Goal: Task Accomplishment & Management: Complete application form

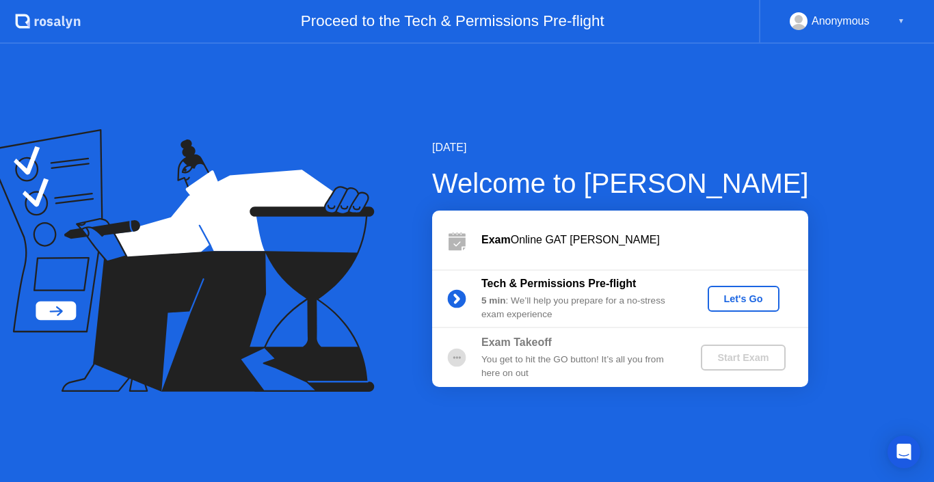
click at [695, 101] on div "[DATE] Welcome to [PERSON_NAME] Exam Online GAT [PERSON_NAME] Tech & Permission…" at bounding box center [467, 263] width 934 height 438
click at [730, 302] on div "Let's Go" at bounding box center [743, 298] width 61 height 11
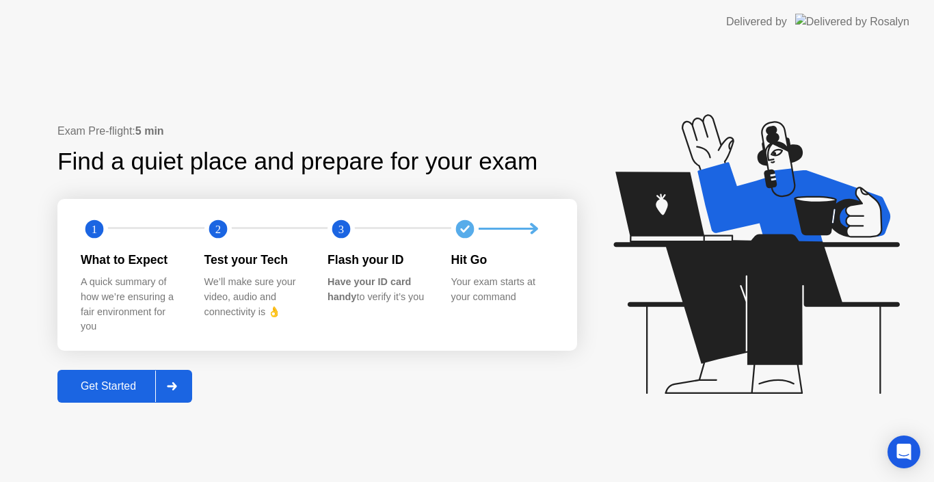
click at [184, 379] on div at bounding box center [171, 386] width 33 height 31
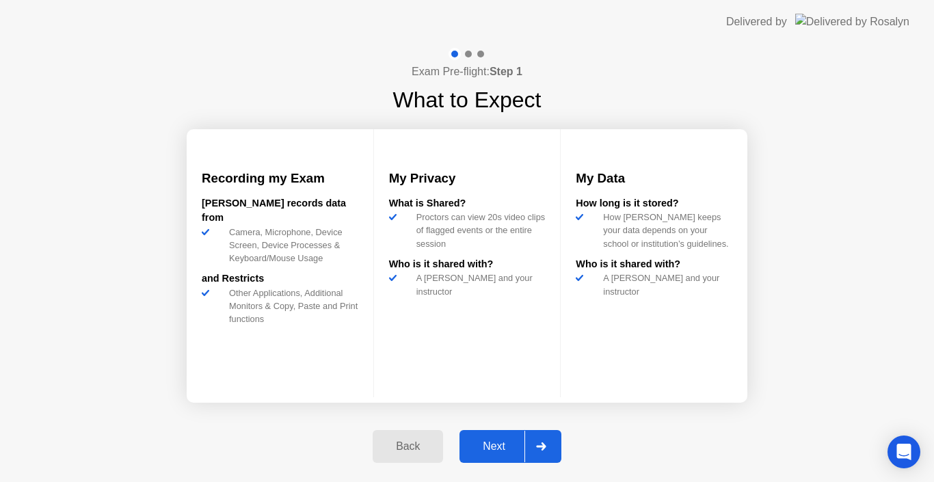
click at [780, 360] on div "Exam Pre-flight: Step 1 What to Expect Recording my Exam [PERSON_NAME] records …" at bounding box center [467, 263] width 934 height 438
click at [494, 445] on div "Next" at bounding box center [494, 446] width 61 height 12
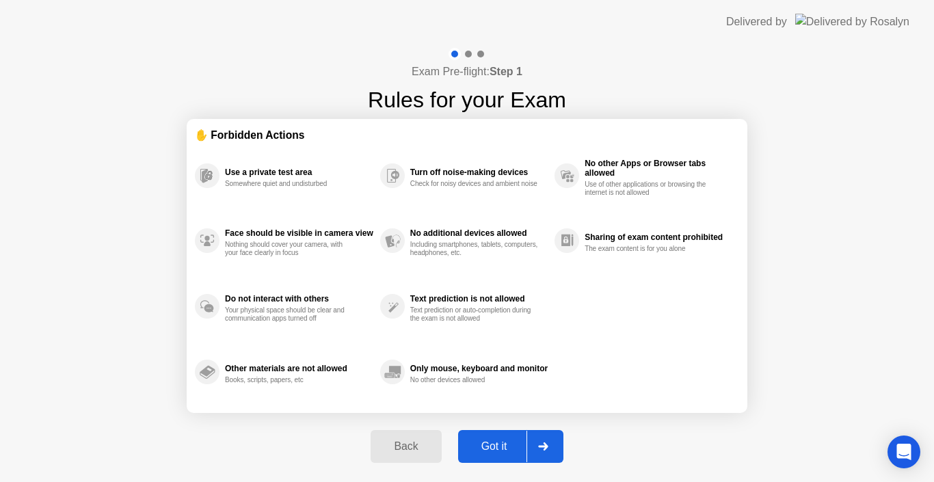
click at [508, 460] on button "Got it" at bounding box center [510, 446] width 105 height 33
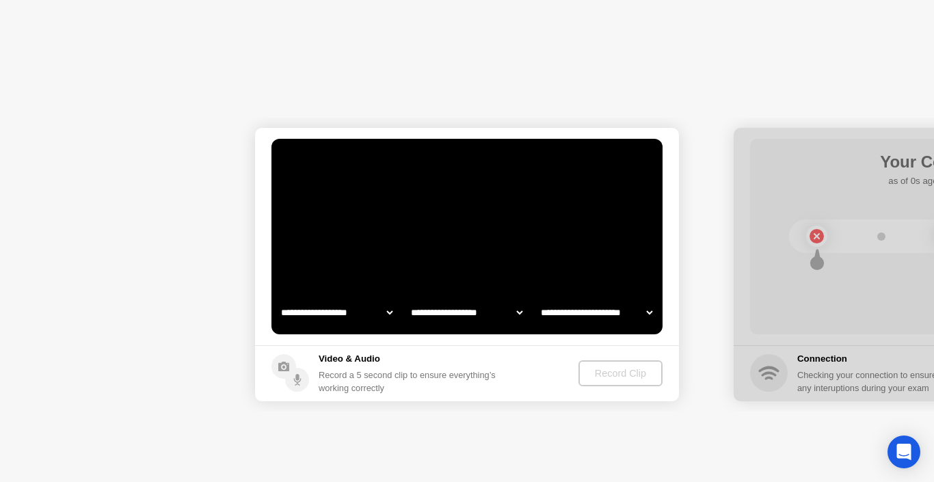
select select "**********"
select select "*******"
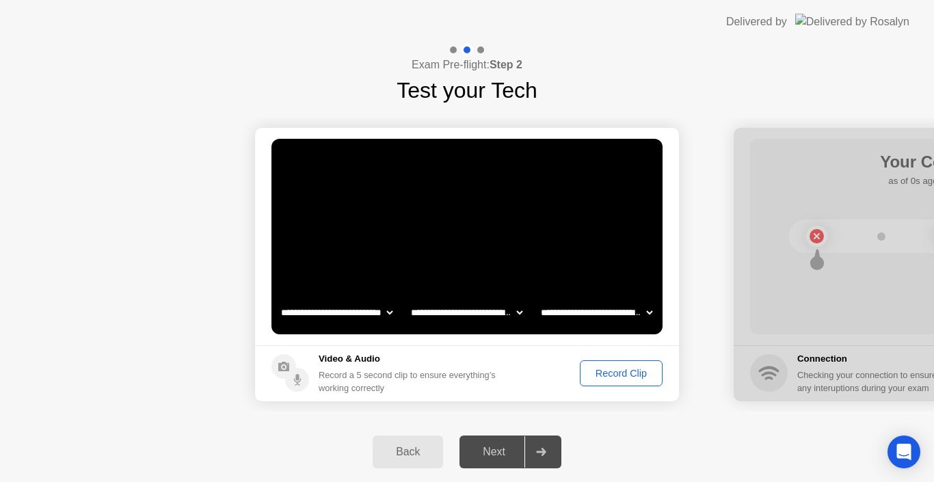
click at [390, 310] on select "**********" at bounding box center [336, 312] width 117 height 27
click at [449, 317] on select "**********" at bounding box center [466, 312] width 117 height 27
drag, startPoint x: 449, startPoint y: 317, endPoint x: 572, endPoint y: 316, distance: 123.8
click at [572, 316] on div "**********" at bounding box center [466, 312] width 390 height 27
click at [572, 316] on select "**********" at bounding box center [596, 312] width 117 height 27
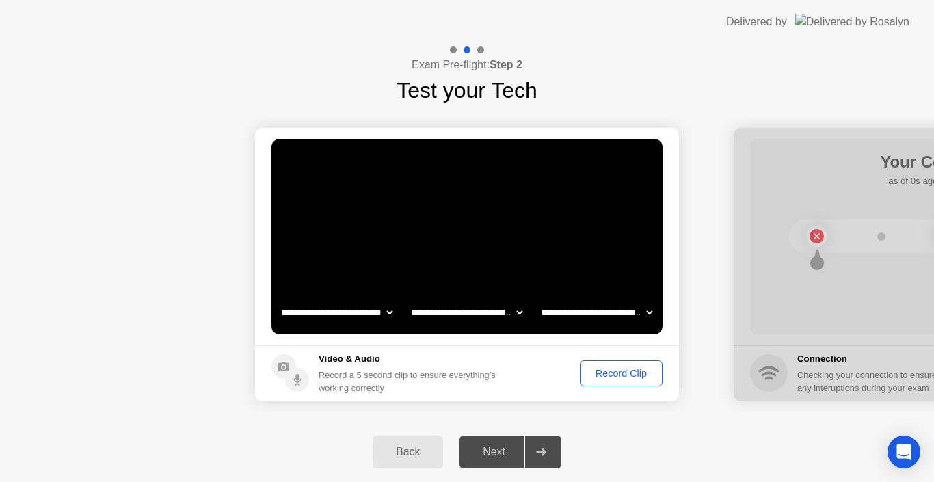
click at [597, 379] on div "Record Clip" at bounding box center [621, 373] width 73 height 11
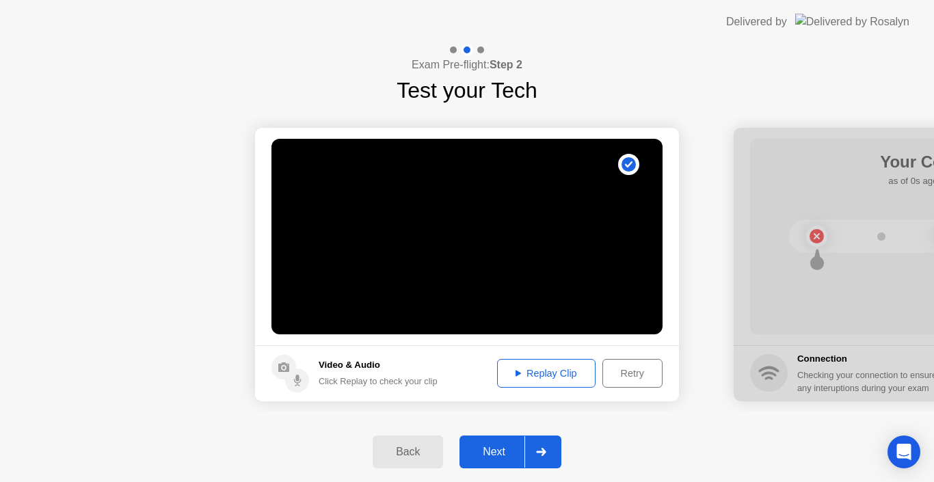
click at [542, 374] on div "Replay Clip" at bounding box center [546, 373] width 89 height 11
click at [506, 453] on div "Next" at bounding box center [494, 452] width 61 height 12
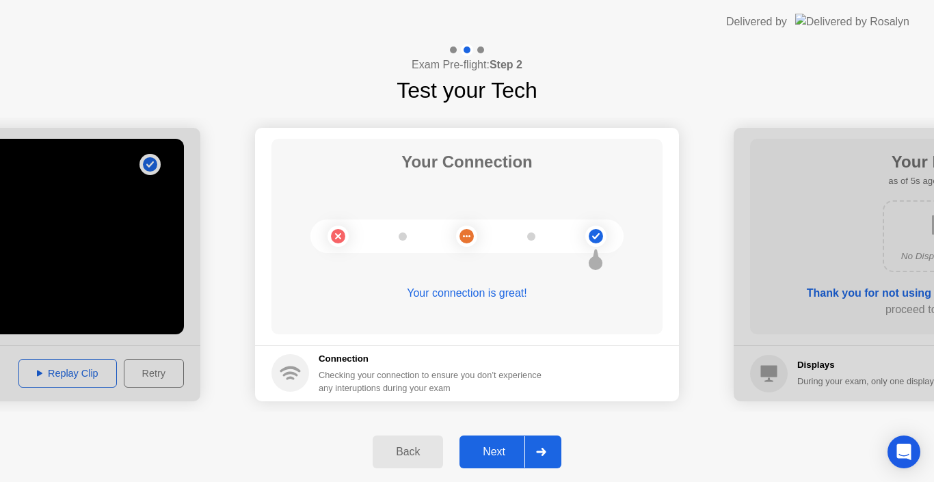
click at [494, 460] on button "Next" at bounding box center [511, 452] width 102 height 33
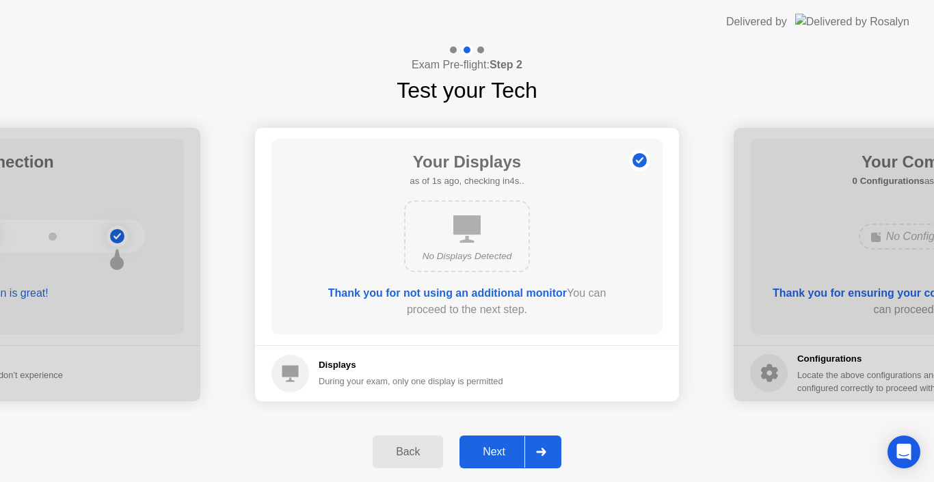
click at [505, 447] on div "Next" at bounding box center [494, 452] width 61 height 12
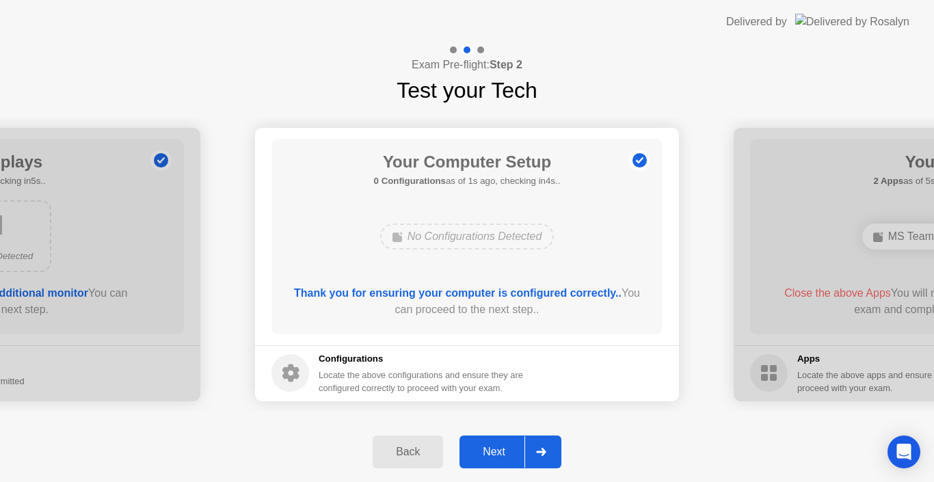
click at [505, 447] on div "Next" at bounding box center [494, 452] width 61 height 12
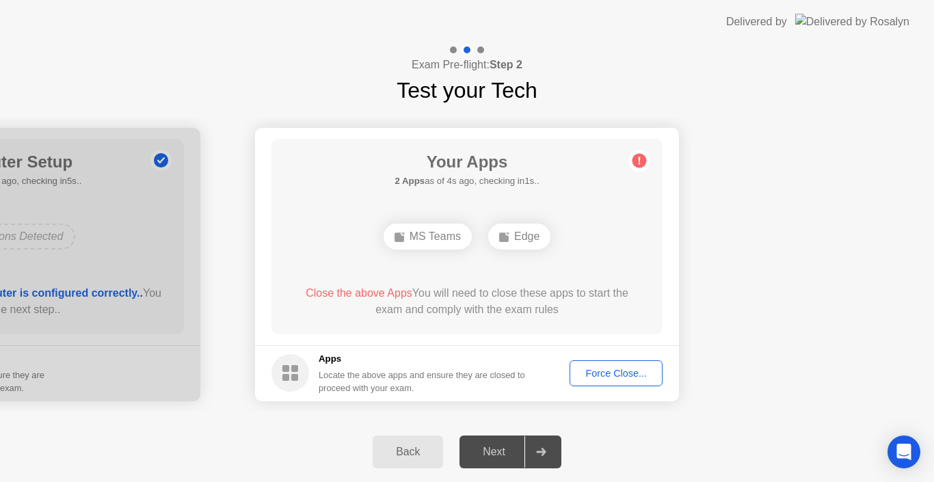
click at [593, 371] on div "Force Close..." at bounding box center [615, 373] width 83 height 11
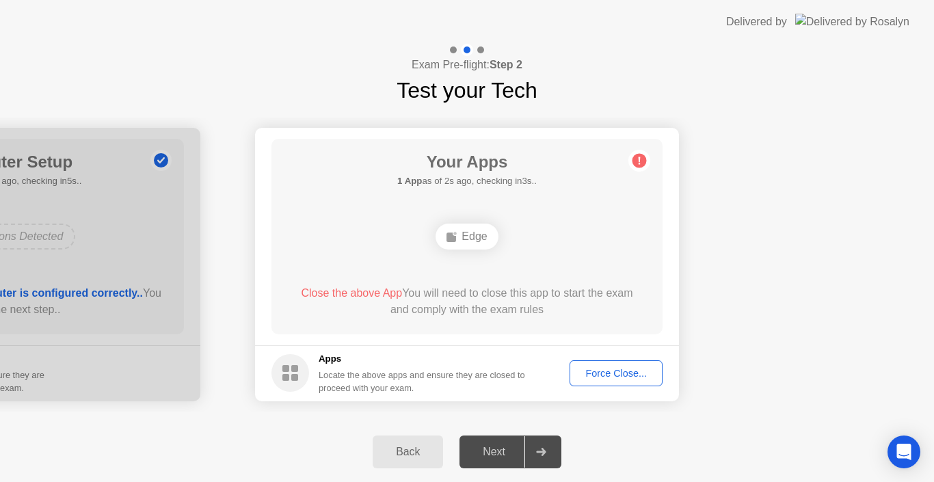
click at [636, 369] on div "Force Close..." at bounding box center [615, 373] width 83 height 11
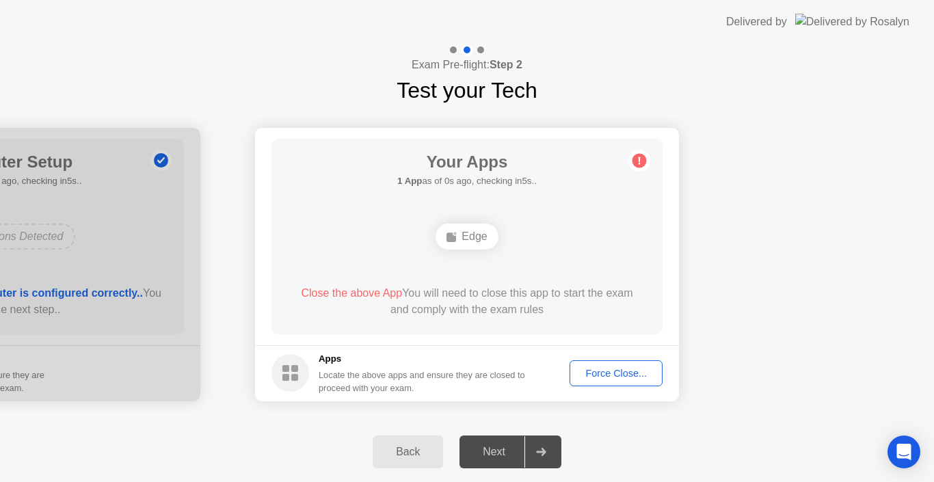
click at [612, 374] on div "Force Close..." at bounding box center [615, 373] width 83 height 11
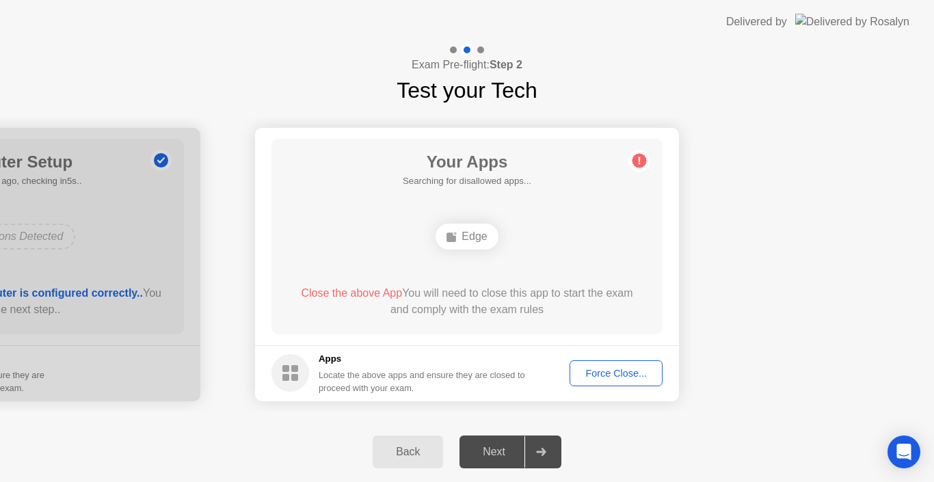
click at [533, 445] on div at bounding box center [540, 451] width 33 height 31
click at [486, 449] on div "Next" at bounding box center [494, 452] width 61 height 12
click at [390, 367] on div "Apps Locate the above apps and ensure they are closed to proceed with your exam." at bounding box center [422, 373] width 207 height 42
click at [451, 244] on div "Edge" at bounding box center [467, 237] width 62 height 26
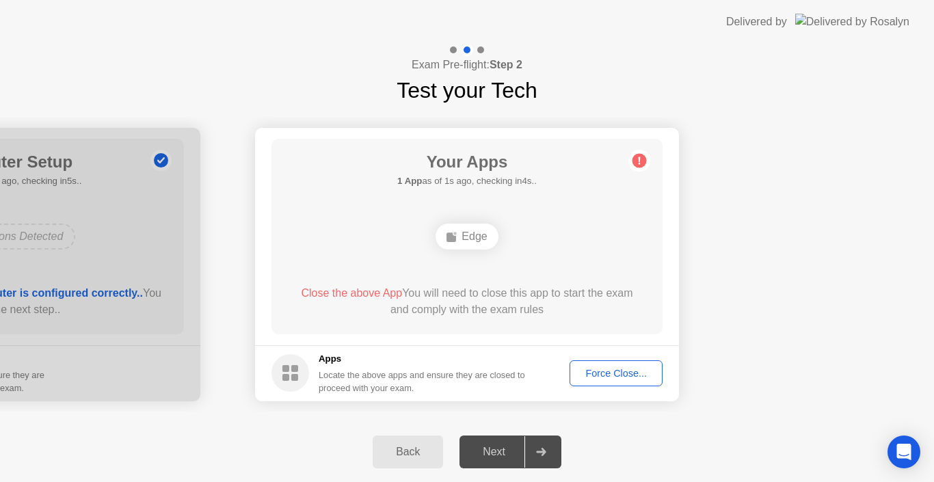
click at [451, 244] on div "Edge" at bounding box center [467, 237] width 62 height 26
click at [362, 295] on span "Close the above App" at bounding box center [351, 293] width 101 height 12
click at [638, 165] on circle at bounding box center [640, 160] width 14 height 14
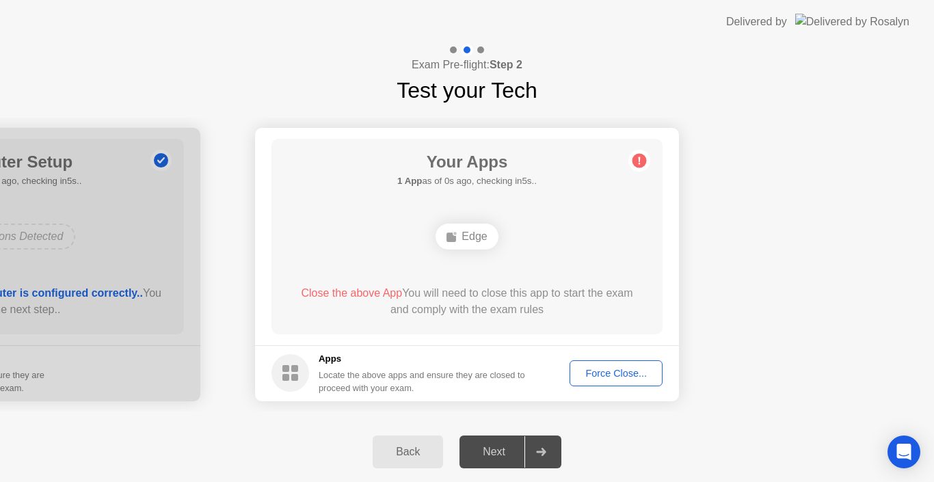
click at [620, 369] on div "Force Close..." at bounding box center [615, 373] width 83 height 11
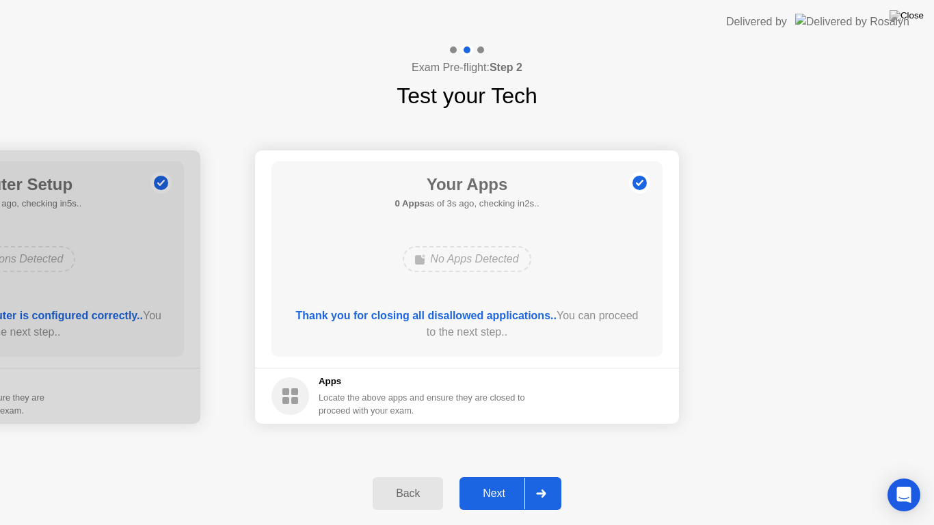
click at [501, 481] on div "Next" at bounding box center [494, 494] width 61 height 12
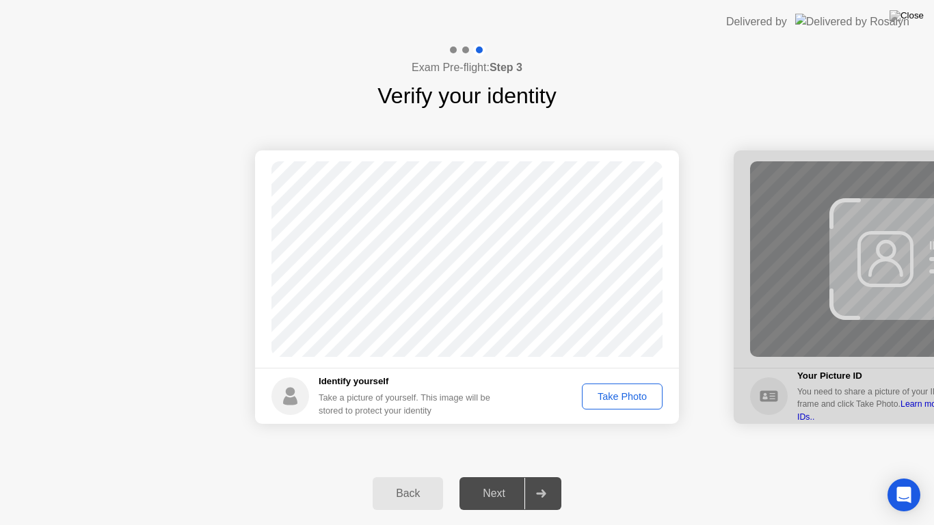
click at [624, 391] on div "Take Photo" at bounding box center [622, 396] width 71 height 11
click at [481, 481] on div "Next" at bounding box center [494, 494] width 61 height 12
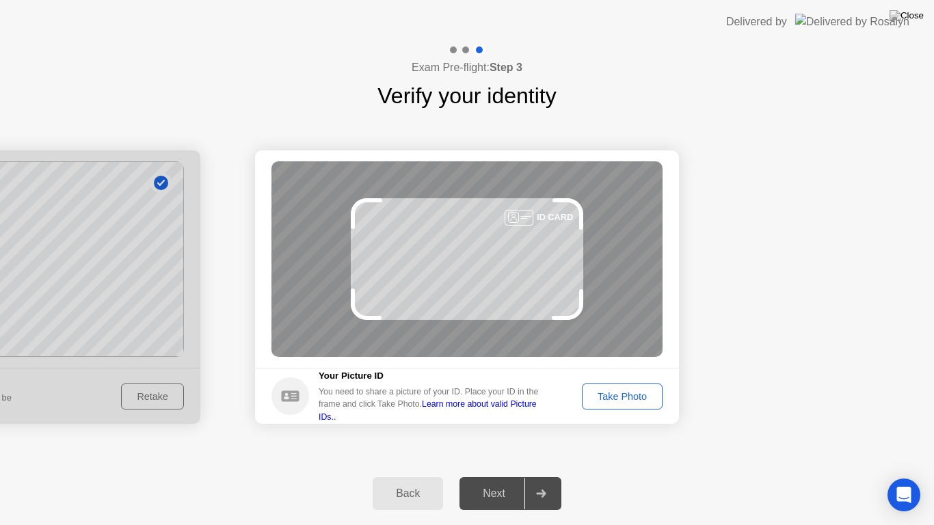
click at [594, 398] on div "Take Photo" at bounding box center [622, 396] width 71 height 11
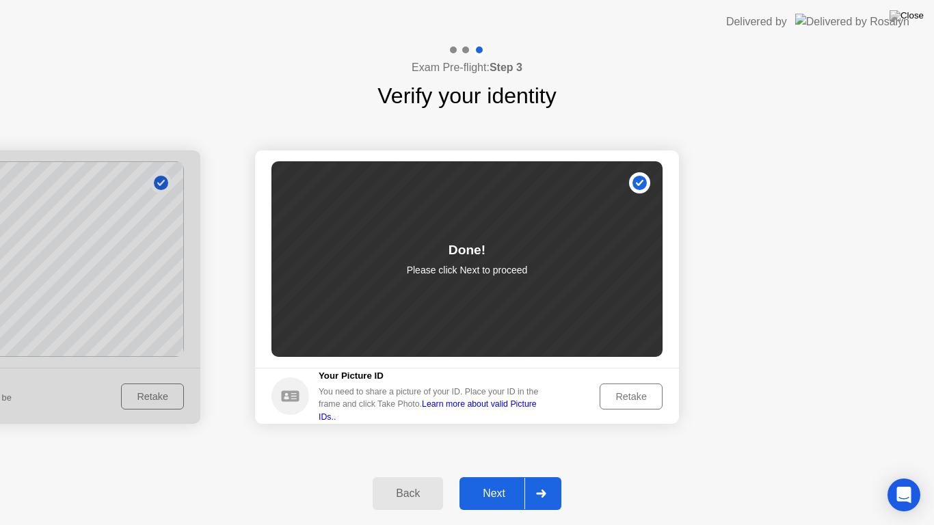
click at [512, 481] on div "Next" at bounding box center [494, 494] width 61 height 12
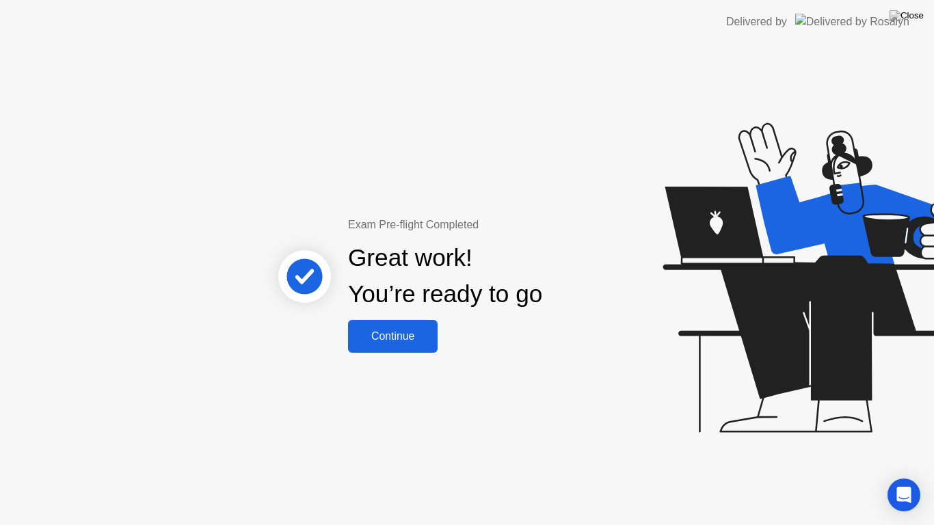
click at [410, 342] on div "Continue" at bounding box center [392, 336] width 81 height 12
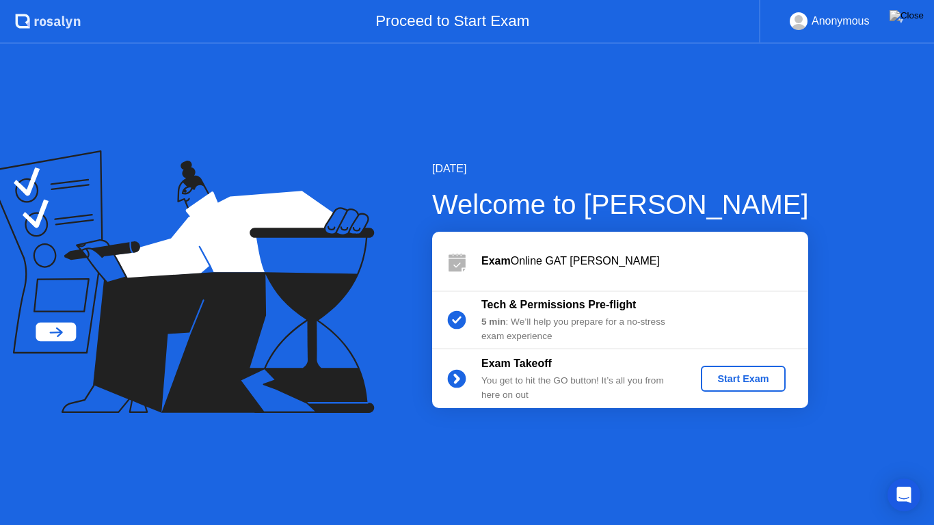
click at [724, 375] on div "Start Exam" at bounding box center [742, 378] width 73 height 11
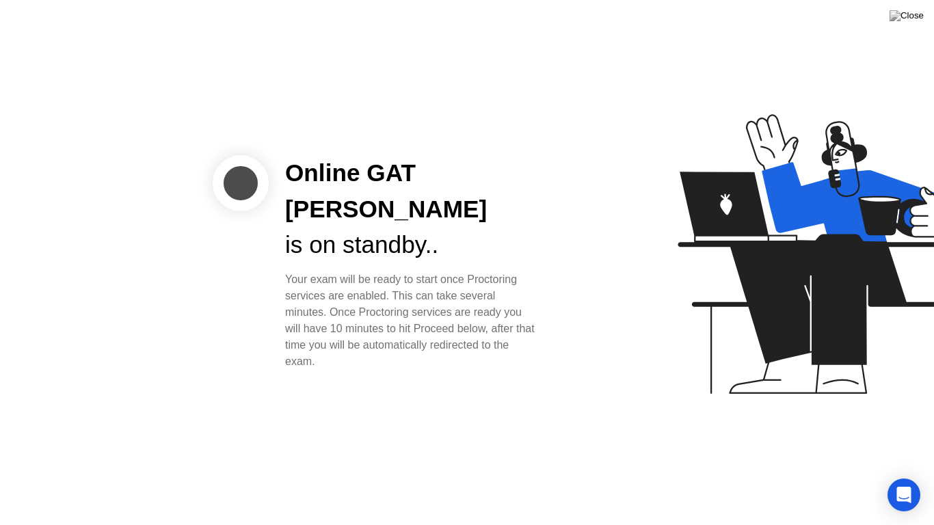
click at [624, 379] on div at bounding box center [753, 262] width 353 height 355
click at [467, 392] on div "Online GAT [PERSON_NAME] is on standby.. Your exam will be ready to start once …" at bounding box center [467, 262] width 934 height 525
click at [888, 481] on body "Online GAT [PERSON_NAME] is on standby.. Your exam will be ready to start once …" at bounding box center [467, 262] width 934 height 525
click at [470, 313] on div "Your exam will be ready to start once Proctoring services are enabled. This can…" at bounding box center [411, 320] width 253 height 98
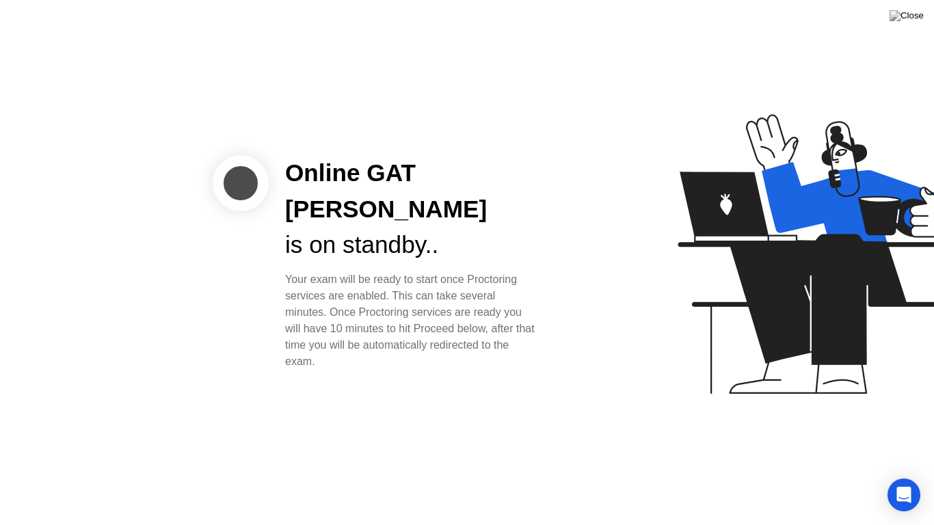
click at [403, 386] on div "Online GAT [PERSON_NAME] is on standby.. Your exam will be ready to start once …" at bounding box center [467, 262] width 934 height 525
click at [222, 202] on div at bounding box center [241, 183] width 56 height 56
click at [909, 20] on img at bounding box center [907, 15] width 34 height 11
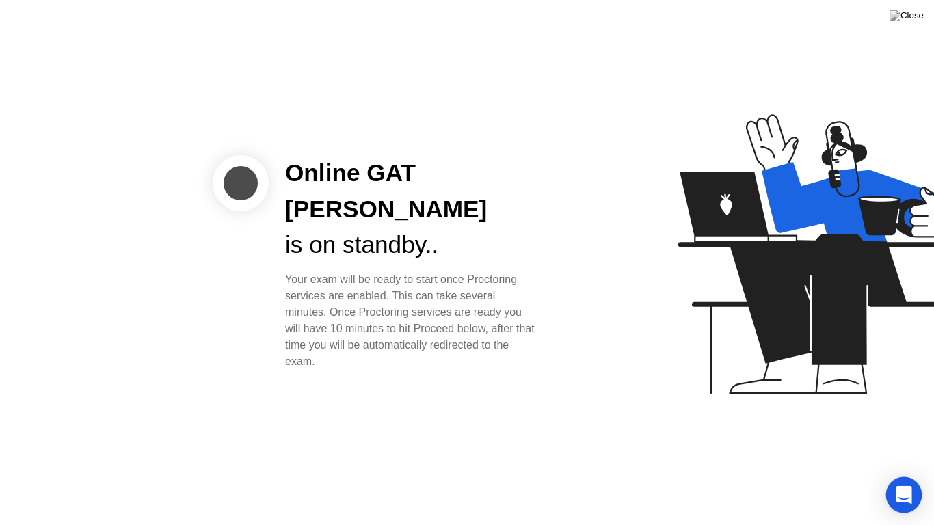
click at [903, 481] on icon "Open Intercom Messenger" at bounding box center [904, 495] width 18 height 18
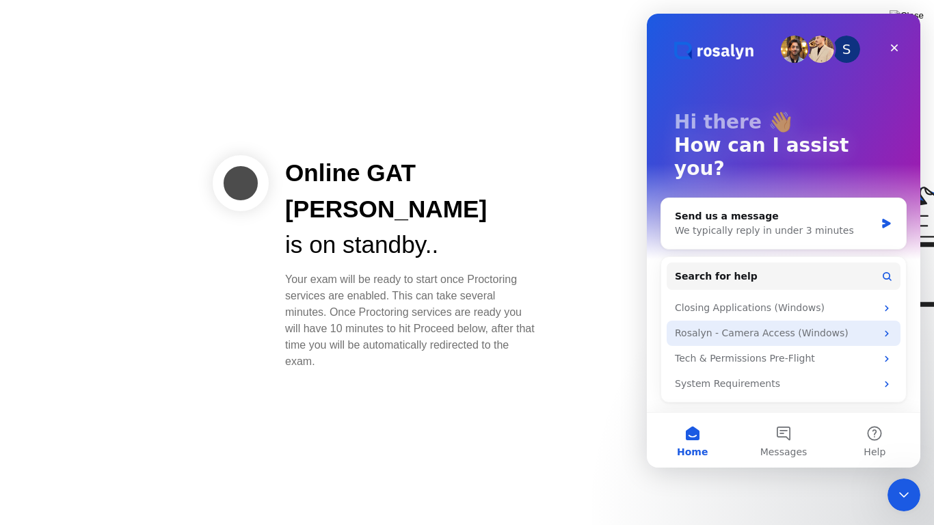
click at [747, 321] on div "Rosalyn - Camera Access (Windows)" at bounding box center [784, 333] width 234 height 25
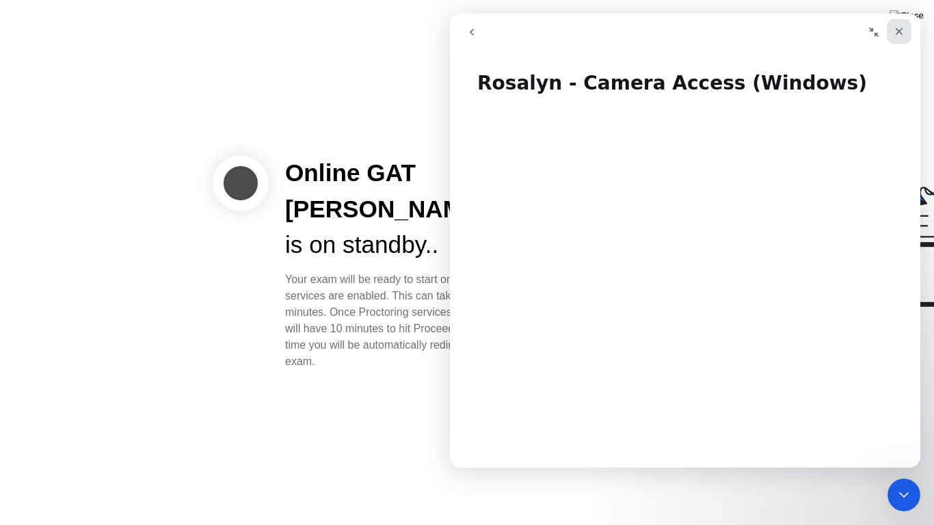
click at [901, 27] on icon "Close" at bounding box center [899, 31] width 11 height 11
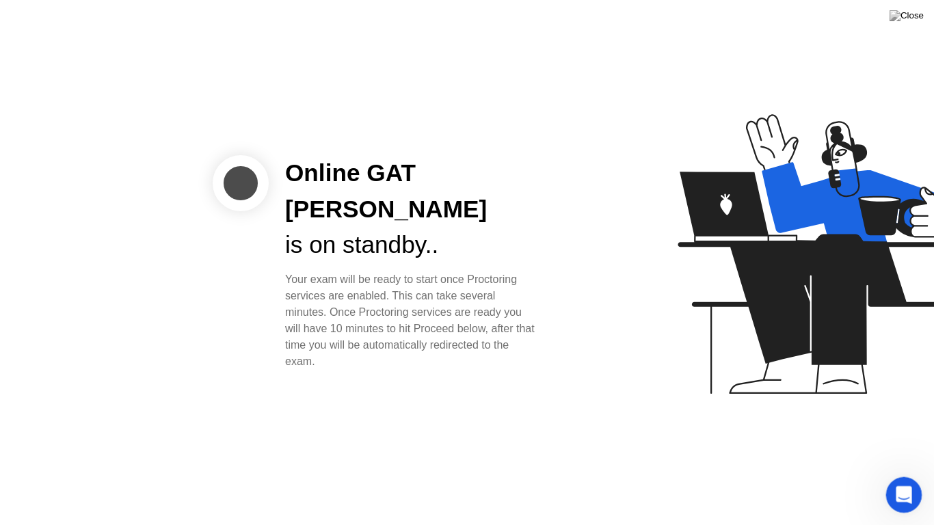
click at [894, 481] on div "Open Intercom Messenger" at bounding box center [901, 492] width 45 height 45
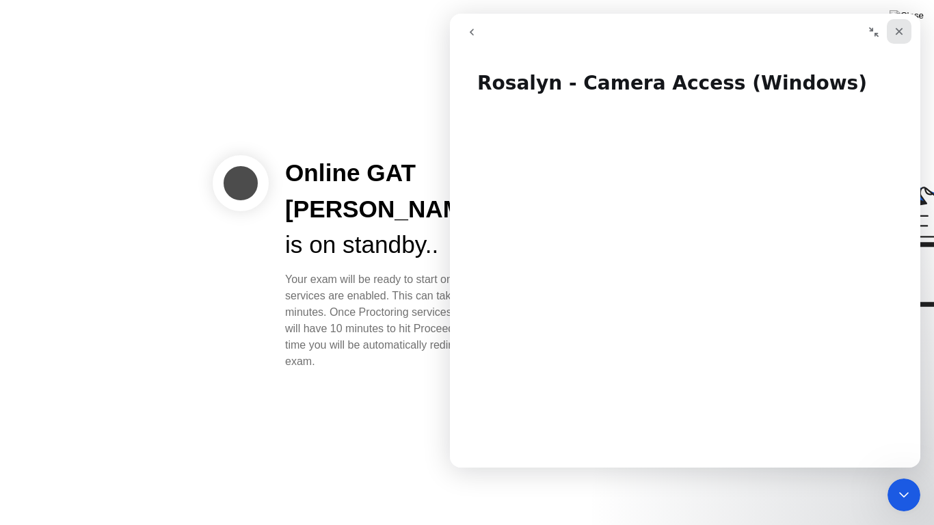
click at [904, 28] on icon "Close" at bounding box center [899, 31] width 11 height 11
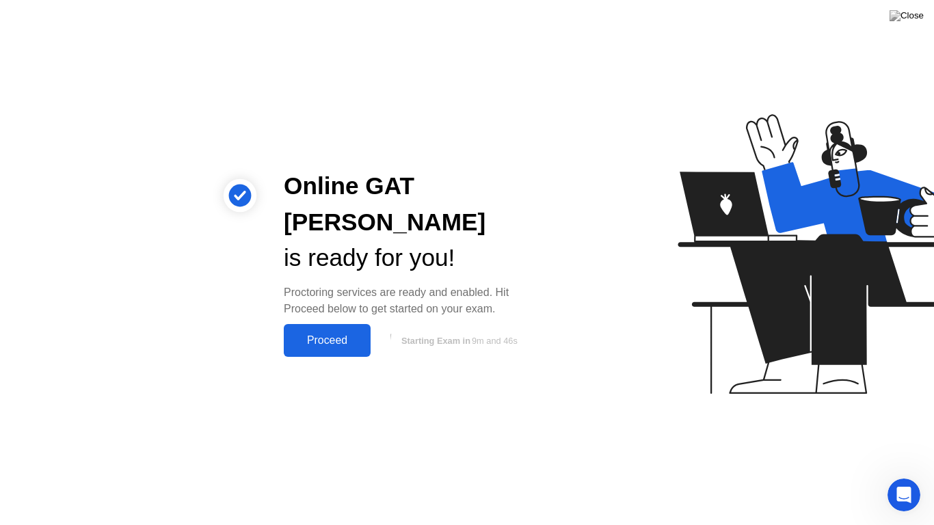
click at [336, 334] on div "Proceed" at bounding box center [327, 340] width 79 height 12
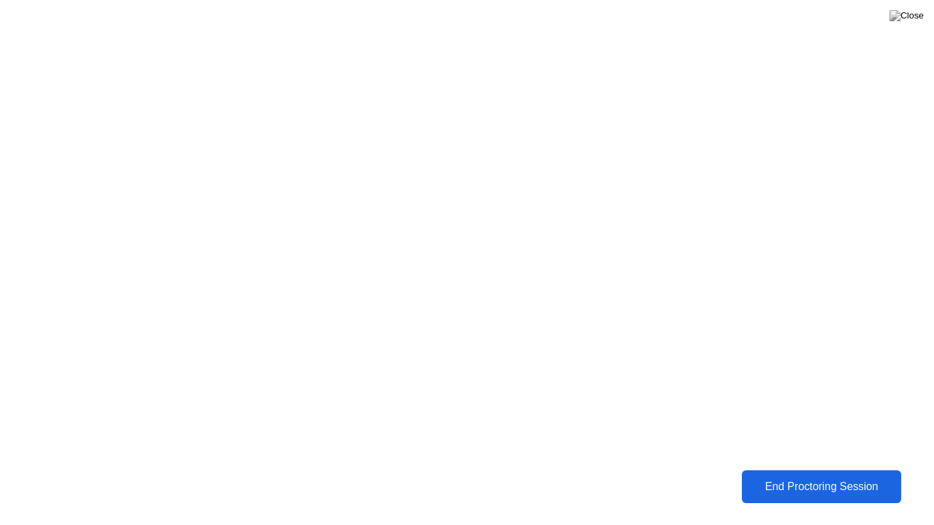
click at [800, 481] on div "End Proctoring Session" at bounding box center [821, 487] width 152 height 12
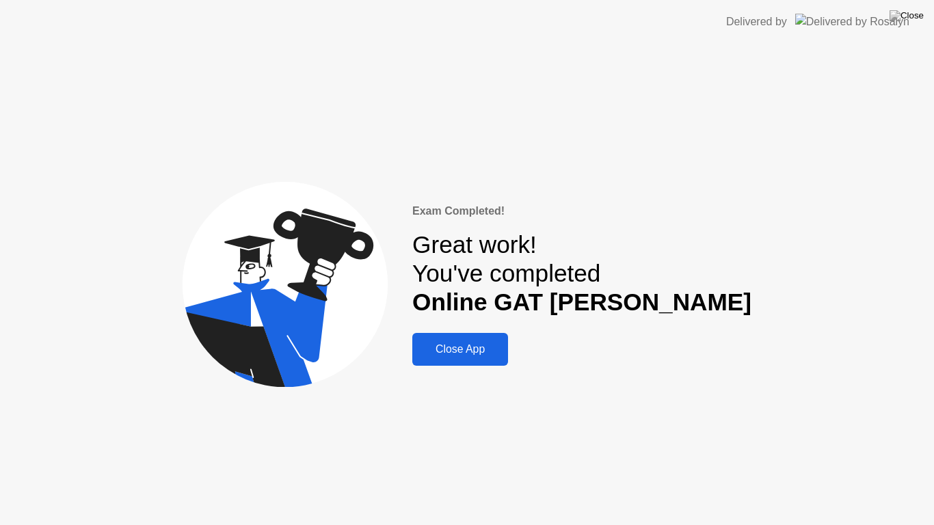
click at [504, 356] on div "Close App" at bounding box center [460, 349] width 88 height 12
